Goal: Task Accomplishment & Management: Complete application form

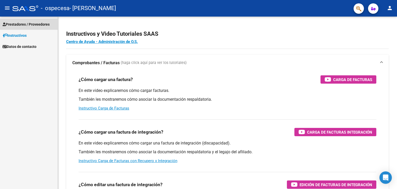
click at [26, 23] on span "Prestadores / Proveedores" at bounding box center [26, 24] width 47 height 6
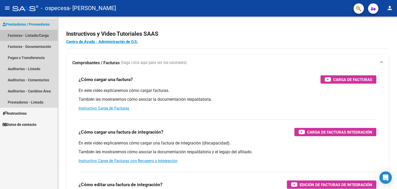
click at [22, 35] on link "Facturas - Listado/Carga" at bounding box center [29, 35] width 58 height 11
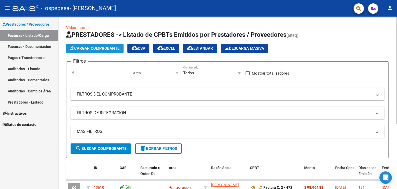
click at [106, 49] on span "Cargar Comprobante" at bounding box center [94, 48] width 49 height 5
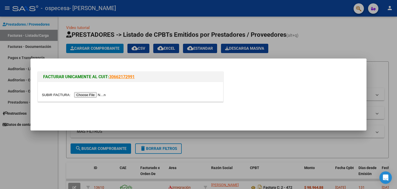
click at [90, 96] on input "file" at bounding box center [74, 94] width 65 height 5
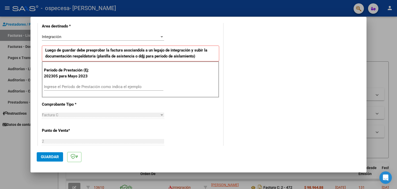
scroll to position [113, 0]
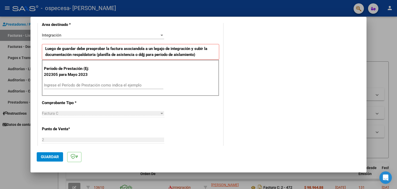
click at [96, 85] on input "Ingrese el Período de Prestación como indica el ejemplo" at bounding box center [103, 85] width 119 height 5
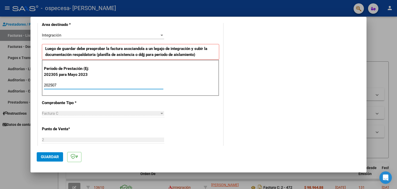
type input "202507"
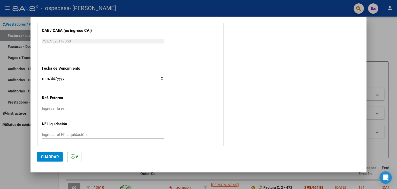
scroll to position [322, 0]
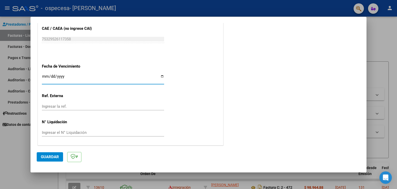
click at [44, 74] on input "Ingresar la fecha" at bounding box center [103, 78] width 122 height 8
click at [162, 76] on input "Ingresar la fecha" at bounding box center [103, 78] width 122 height 8
click at [161, 76] on input "[DATE]" at bounding box center [103, 78] width 122 height 8
type input "[DATE]"
click at [81, 132] on input "Ingresar el N° Liquidación" at bounding box center [103, 132] width 122 height 5
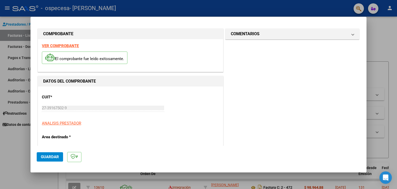
scroll to position [0, 0]
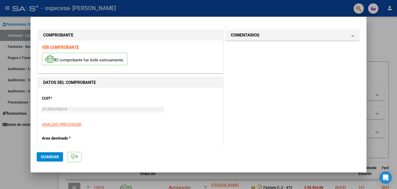
click at [314, 35] on mat-panel-title "COMENTARIOS" at bounding box center [289, 35] width 117 height 6
click at [49, 155] on span "Guardar" at bounding box center [50, 156] width 18 height 5
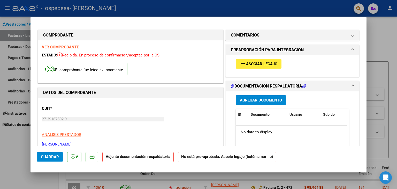
click at [260, 62] on span "Asociar Legajo" at bounding box center [261, 63] width 31 height 5
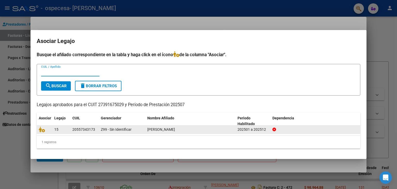
click at [81, 129] on div "20557343173" at bounding box center [83, 129] width 23 height 6
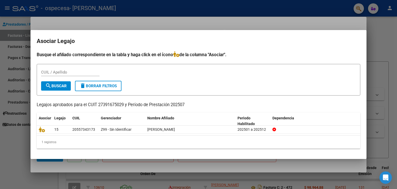
click at [65, 72] on input "CUIL / Apellido" at bounding box center [70, 72] width 58 height 5
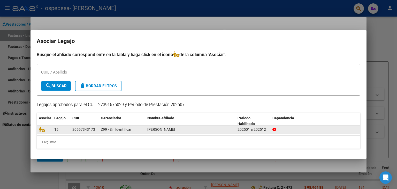
click at [76, 130] on div "20557343173" at bounding box center [83, 129] width 23 height 6
click at [42, 131] on icon at bounding box center [42, 129] width 6 height 6
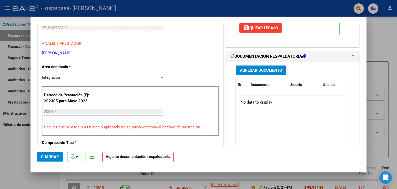
scroll to position [122, 0]
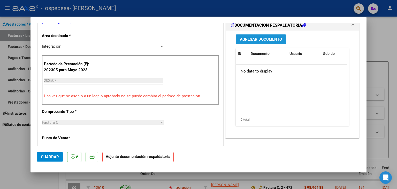
click at [266, 38] on span "Agregar Documento" at bounding box center [261, 39] width 42 height 5
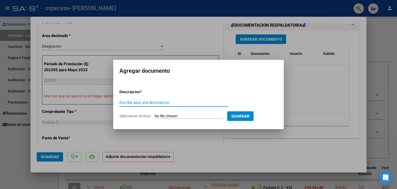
click at [157, 103] on input "Escriba aquí una descripcion" at bounding box center [173, 102] width 109 height 5
type input "PLANILLA DE ASISTENCIA"
click at [182, 115] on input "Seleccionar Archivo" at bounding box center [188, 116] width 68 height 5
type input "C:\fakepath\yanfasciabaltazar07.pdf"
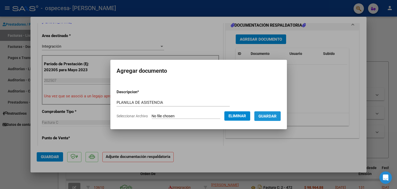
click at [276, 114] on span "Guardar" at bounding box center [267, 116] width 18 height 5
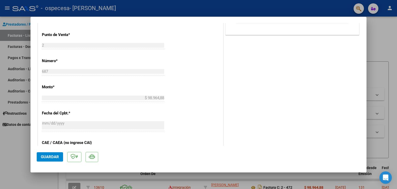
scroll to position [231, 0]
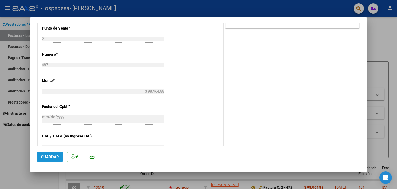
click at [51, 157] on span "Guardar" at bounding box center [50, 156] width 18 height 5
click at [54, 156] on span "Guardar" at bounding box center [50, 156] width 18 height 5
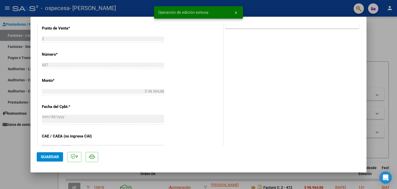
scroll to position [339, 0]
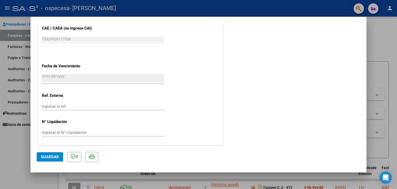
click at [383, 46] on div at bounding box center [198, 94] width 397 height 189
type input "$ 0,00"
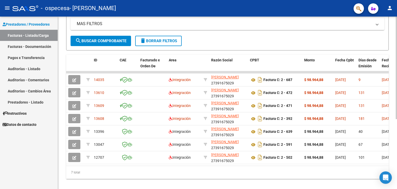
scroll to position [108, 0]
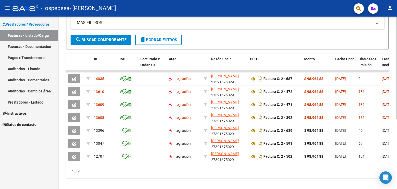
click at [396, 117] on div at bounding box center [395, 134] width 1 height 102
click at [326, 37] on form "Filtros Id Area Area Todos Confirmado Mostrar totalizadores FILTROS DEL COMPROB…" at bounding box center [227, 1] width 322 height 97
